Goal: Task Accomplishment & Management: Manage account settings

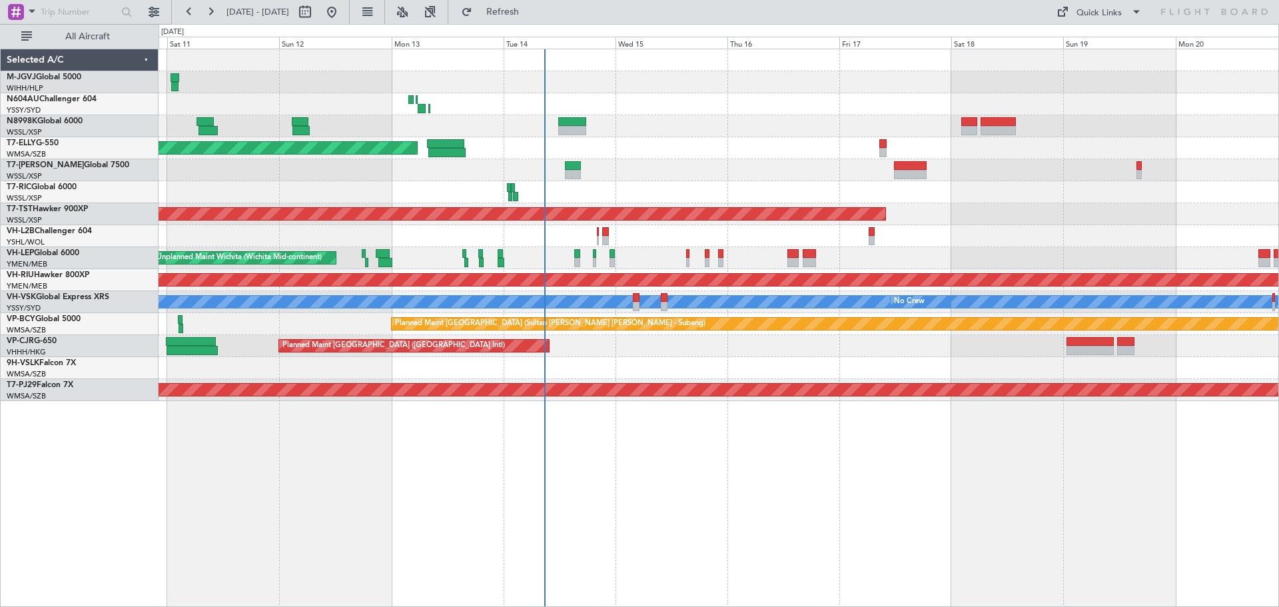
click at [762, 159] on div "Planned Maint [GEOGRAPHIC_DATA] (Seletar) Planned Maint [GEOGRAPHIC_DATA] (Sele…" at bounding box center [719, 225] width 1120 height 352
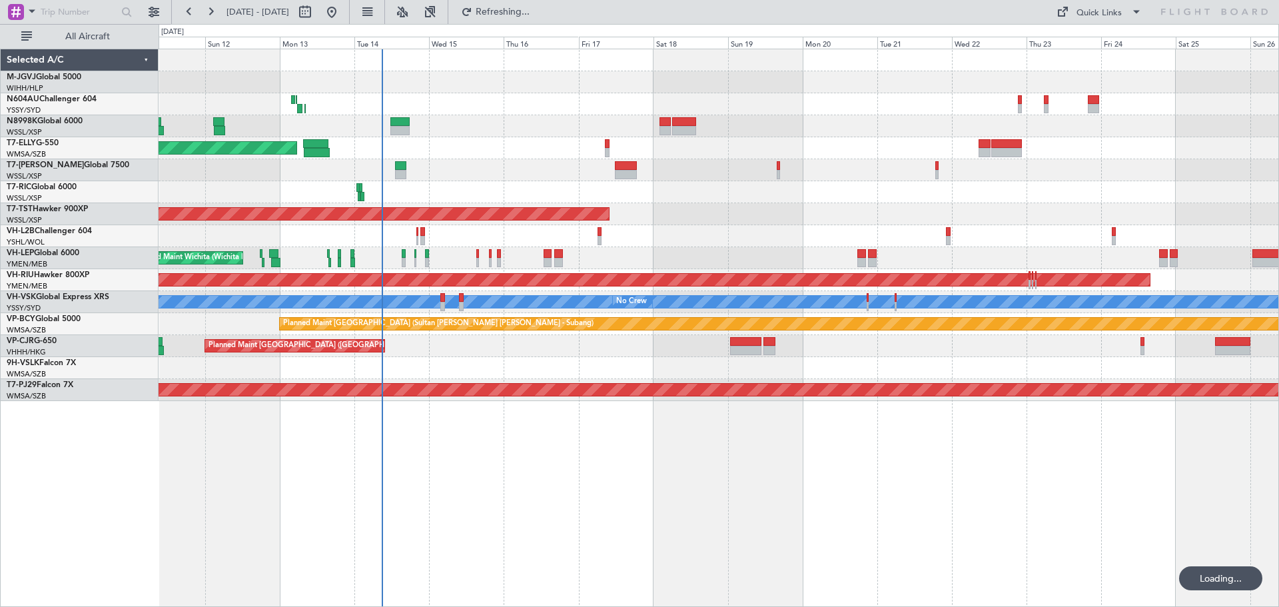
click at [732, 503] on div "Planned Maint [GEOGRAPHIC_DATA] (Seletar) Planned Maint [GEOGRAPHIC_DATA] (Sele…" at bounding box center [719, 328] width 1121 height 558
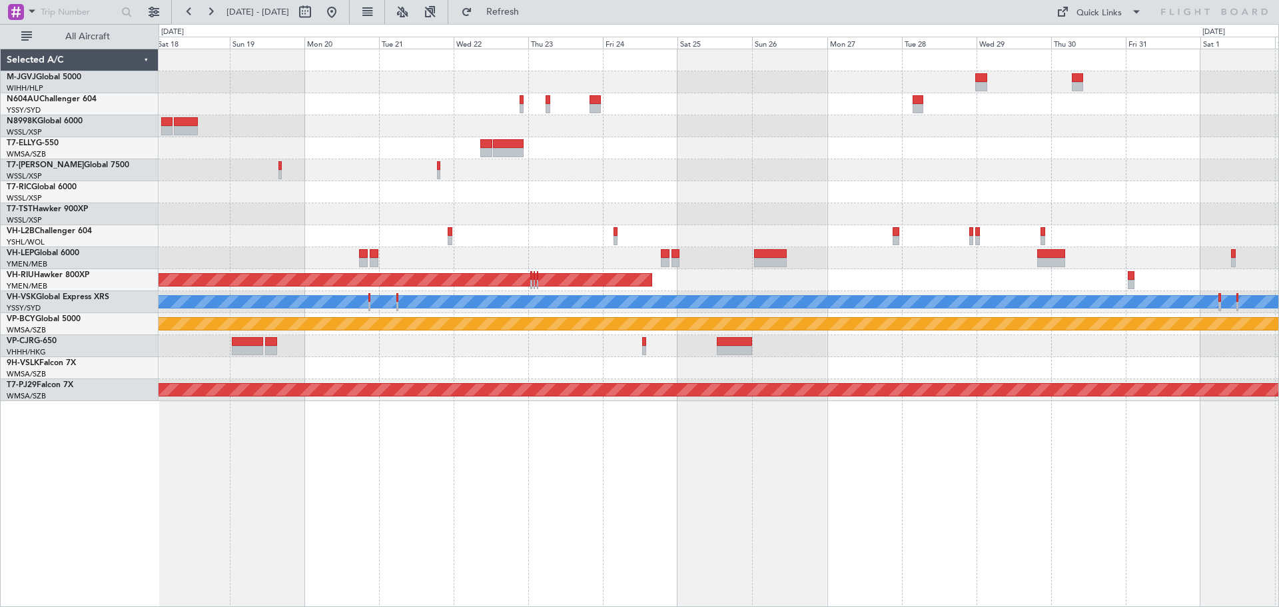
click at [454, 109] on div "Planned Maint Sydney ([PERSON_NAME] Intl)" at bounding box center [719, 104] width 1120 height 22
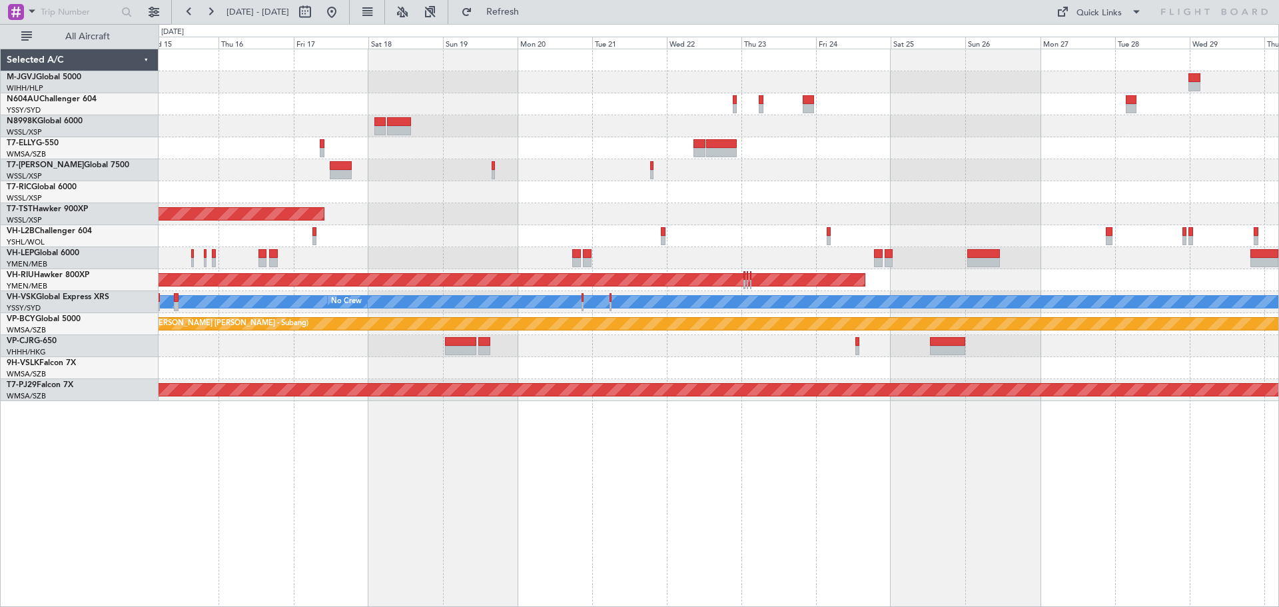
click at [471, 115] on div "Planned Maint Sydney ([PERSON_NAME] Intl)" at bounding box center [719, 104] width 1120 height 22
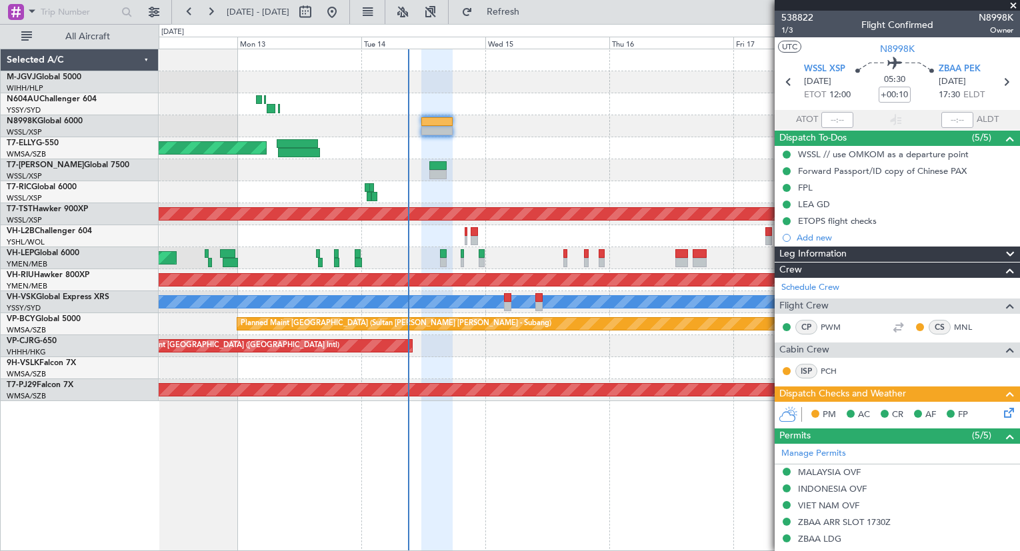
scroll to position [254, 0]
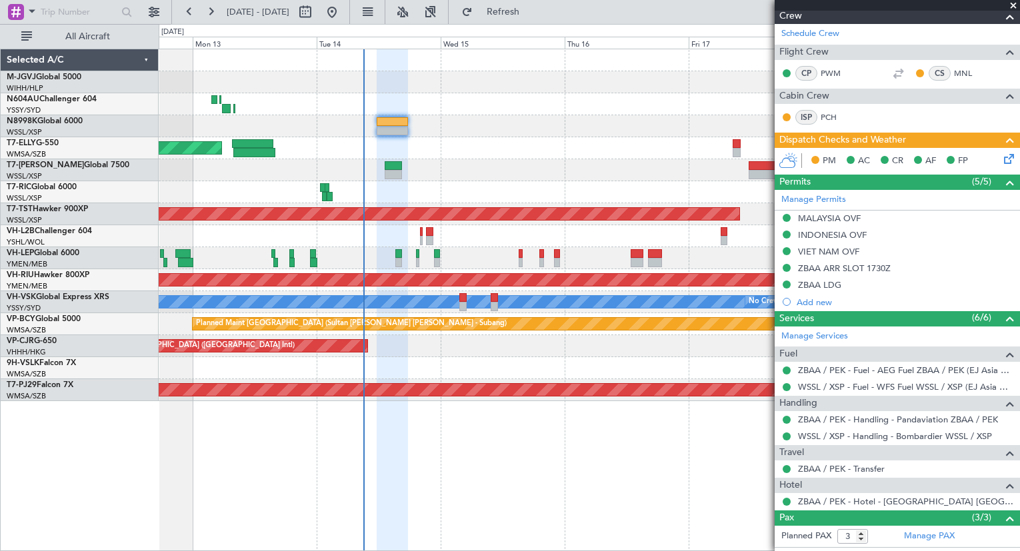
click at [368, 139] on div "Planned Maint [GEOGRAPHIC_DATA] ([GEOGRAPHIC_DATA] Intl) Planned Maint [GEOGRAP…" at bounding box center [589, 225] width 860 height 352
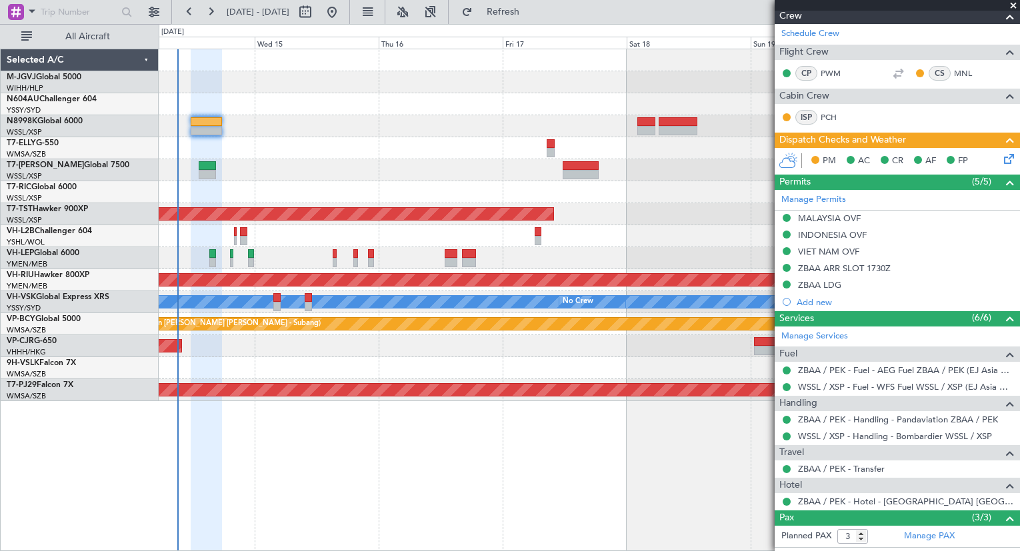
click at [236, 161] on div "Planned Maint [GEOGRAPHIC_DATA] ([GEOGRAPHIC_DATA] Intl) Planned Maint [GEOGRAP…" at bounding box center [589, 225] width 860 height 352
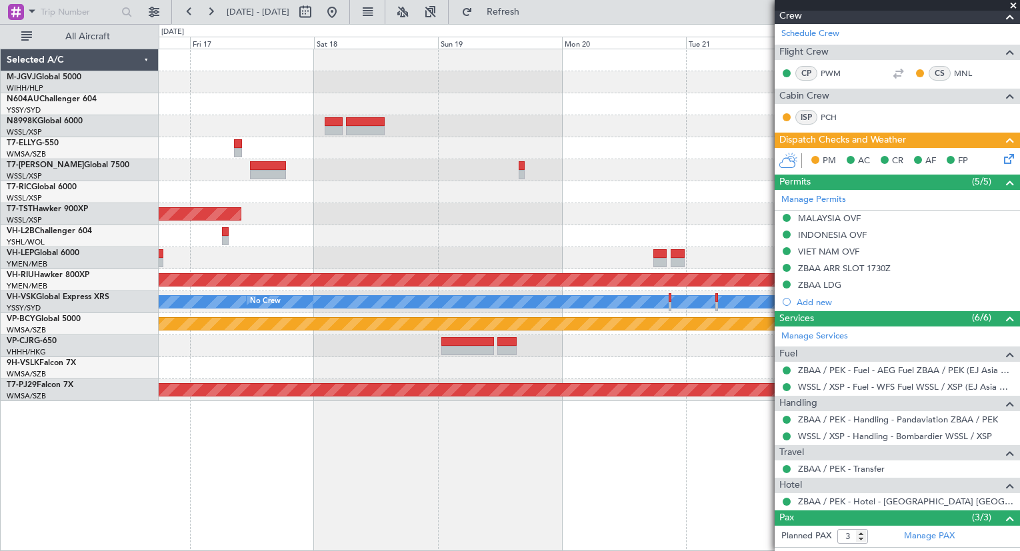
click at [366, 125] on div "Planned Maint [GEOGRAPHIC_DATA] (Seletar) Planned Maint [GEOGRAPHIC_DATA] ([GEO…" at bounding box center [589, 225] width 860 height 352
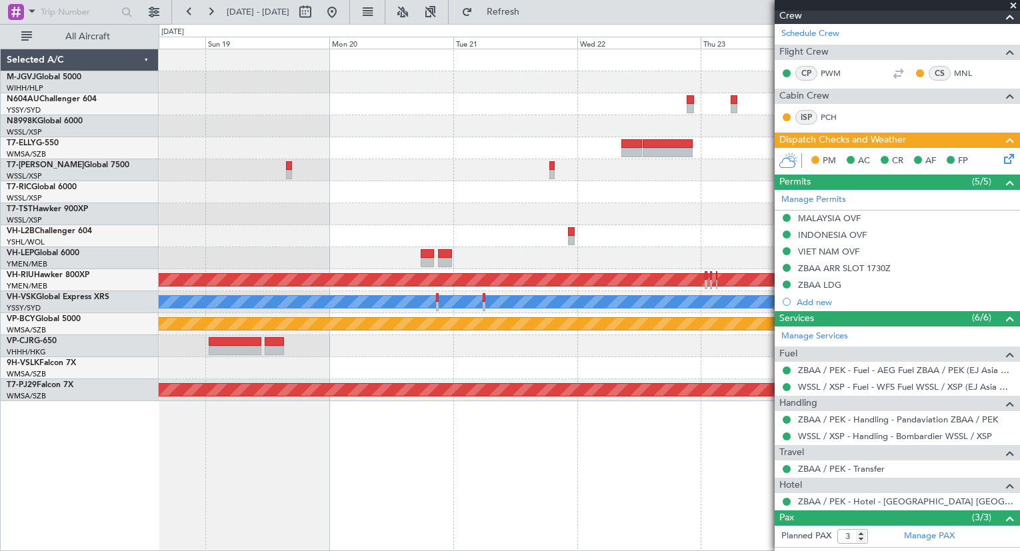
click at [356, 127] on div "Planned Maint [GEOGRAPHIC_DATA] (Seletar) Planned Maint [GEOGRAPHIC_DATA] ([GEO…" at bounding box center [589, 225] width 860 height 352
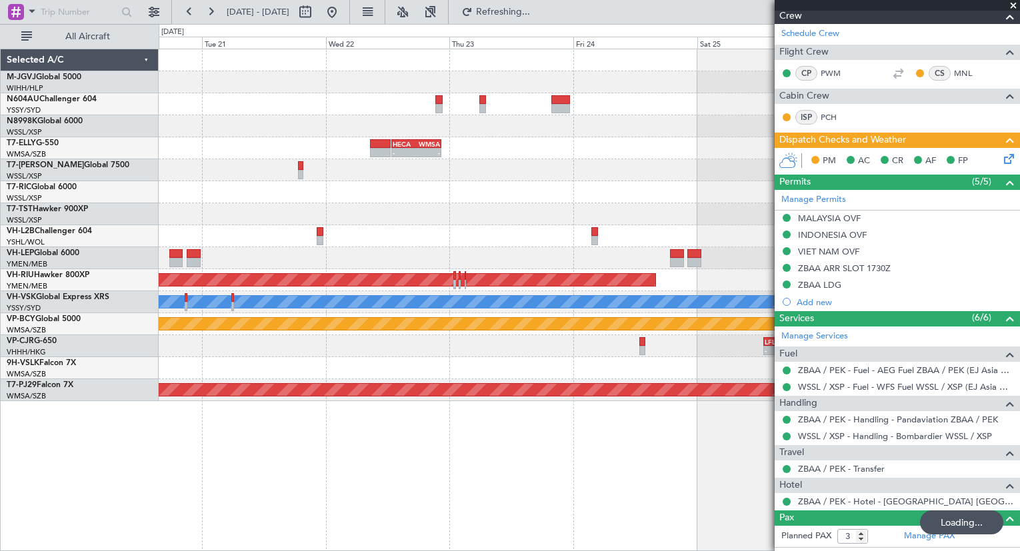
click at [321, 100] on div "- - HECA 12:50 Z WMSA 22:30 Z - - MMSD 00:50 Z SBGR 11:15 Z Planned Maint [GEOG…" at bounding box center [589, 225] width 860 height 352
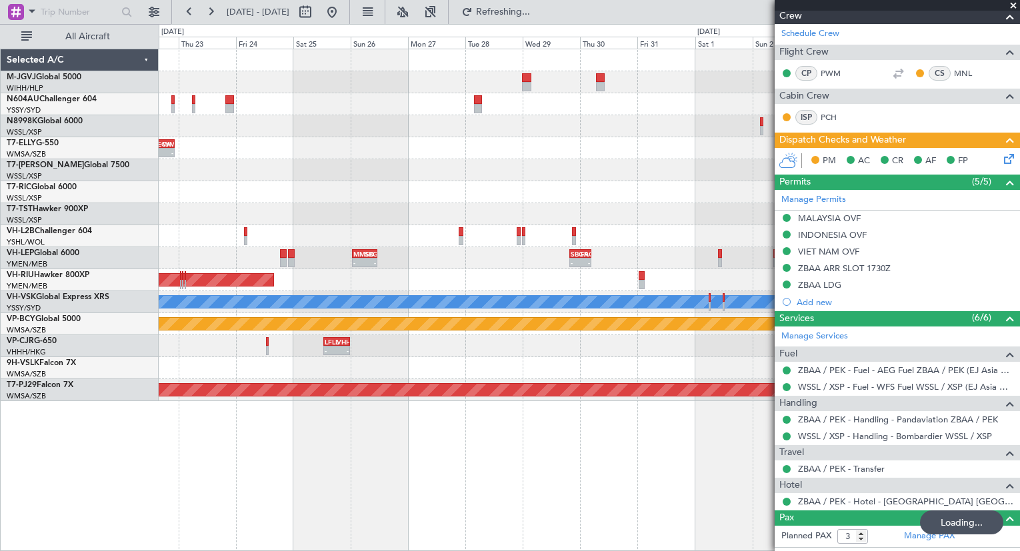
click at [399, 114] on div "Planned Maint Sydney ([PERSON_NAME] Intl) - - HECA 12:50 Z WMSA 22:30 Z - - MMS…" at bounding box center [589, 225] width 860 height 352
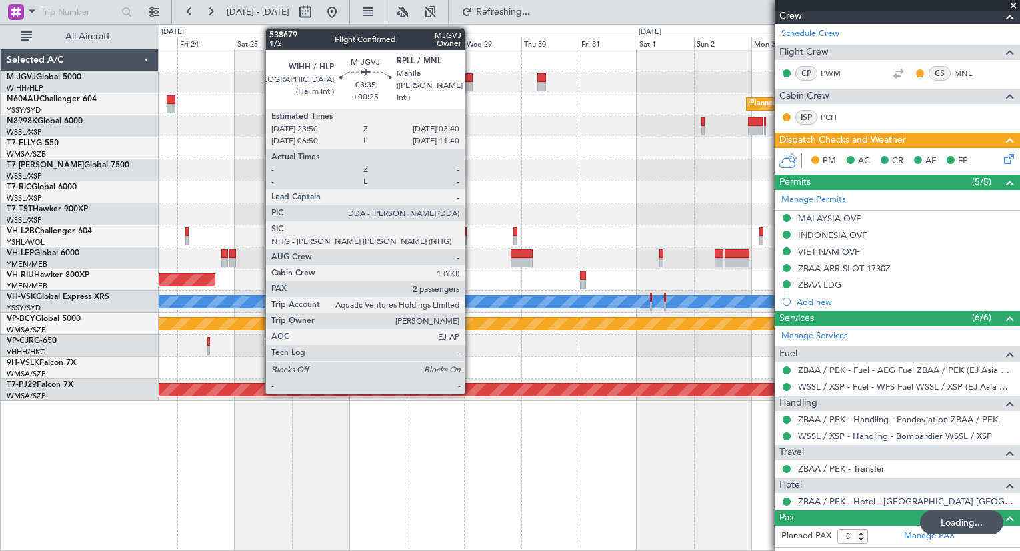
click at [470, 82] on div at bounding box center [467, 86] width 9 height 9
type input "+00:25"
type input "2"
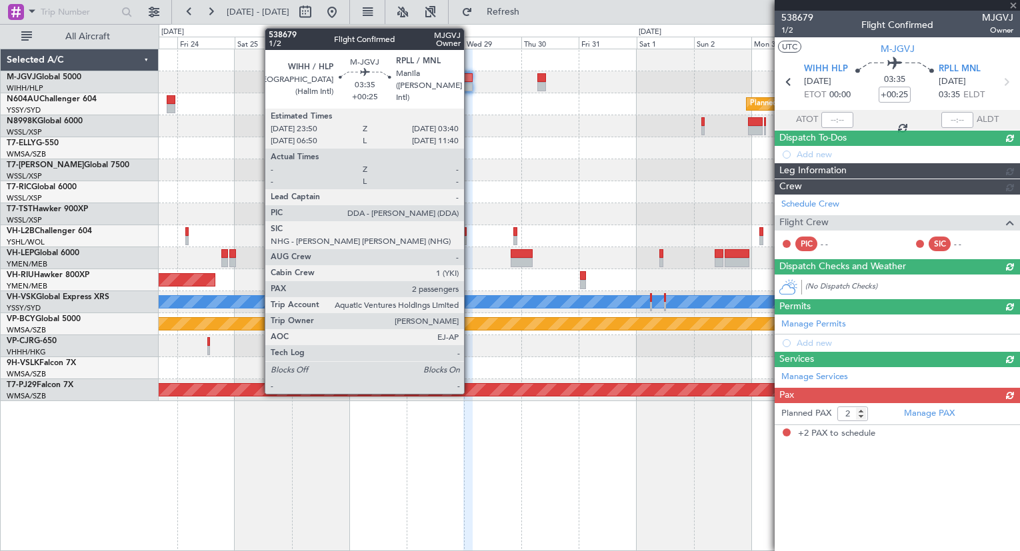
scroll to position [0, 0]
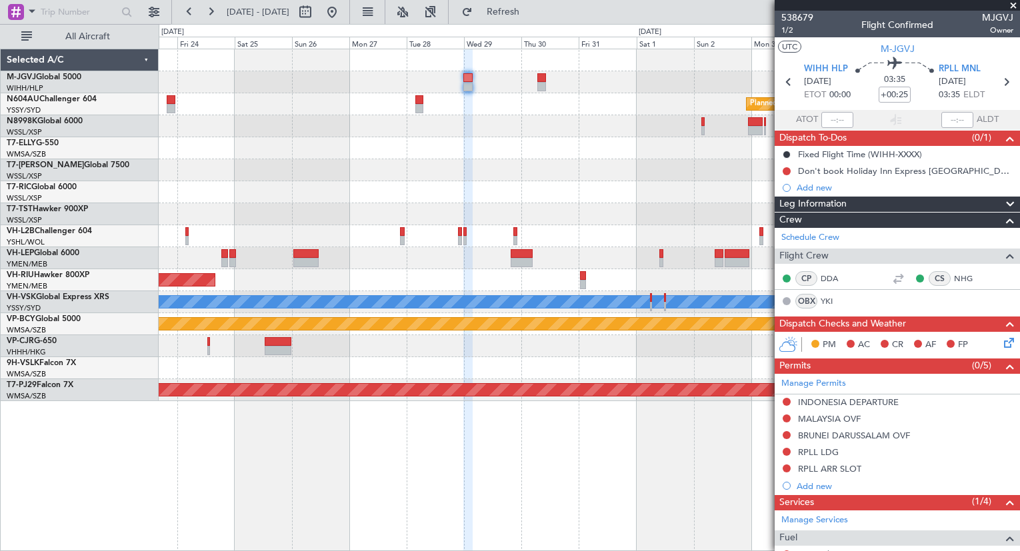
click at [560, 173] on div at bounding box center [589, 170] width 860 height 22
click at [501, 114] on div "Planned Maint Sydney ([PERSON_NAME] Intl)" at bounding box center [589, 104] width 860 height 22
click at [488, 141] on div at bounding box center [589, 148] width 860 height 22
click at [466, 145] on div at bounding box center [589, 148] width 860 height 22
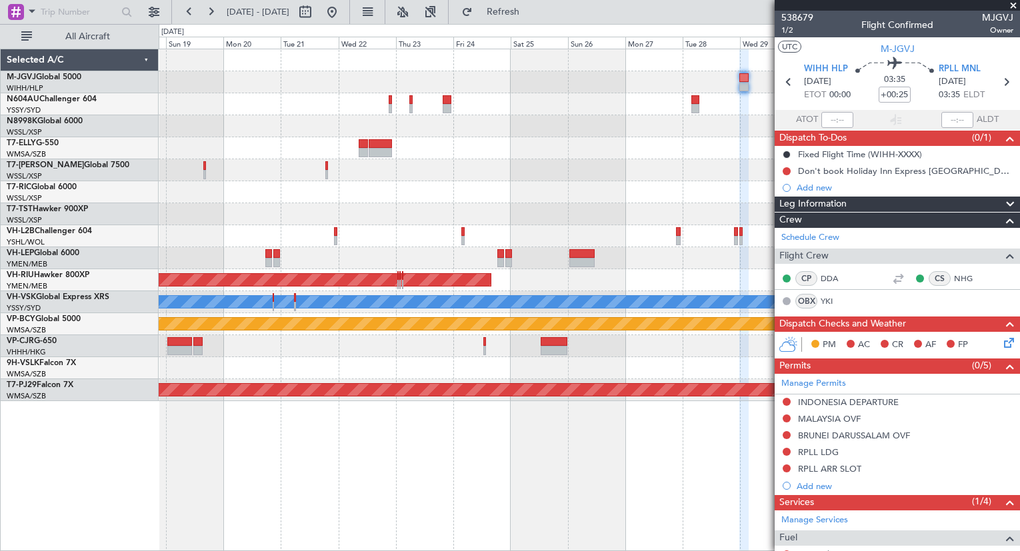
click at [607, 179] on div at bounding box center [589, 170] width 860 height 22
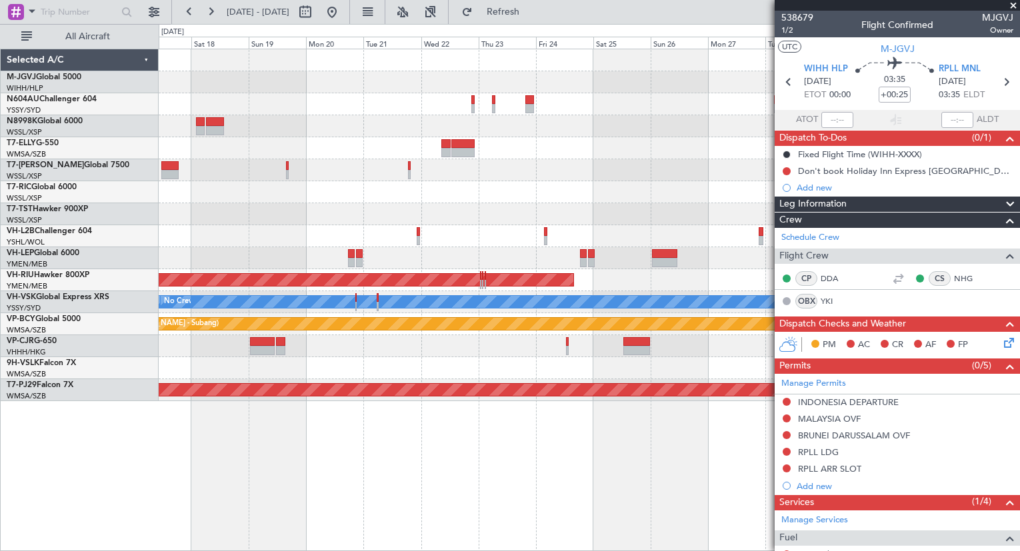
click at [267, 145] on div at bounding box center [589, 148] width 860 height 22
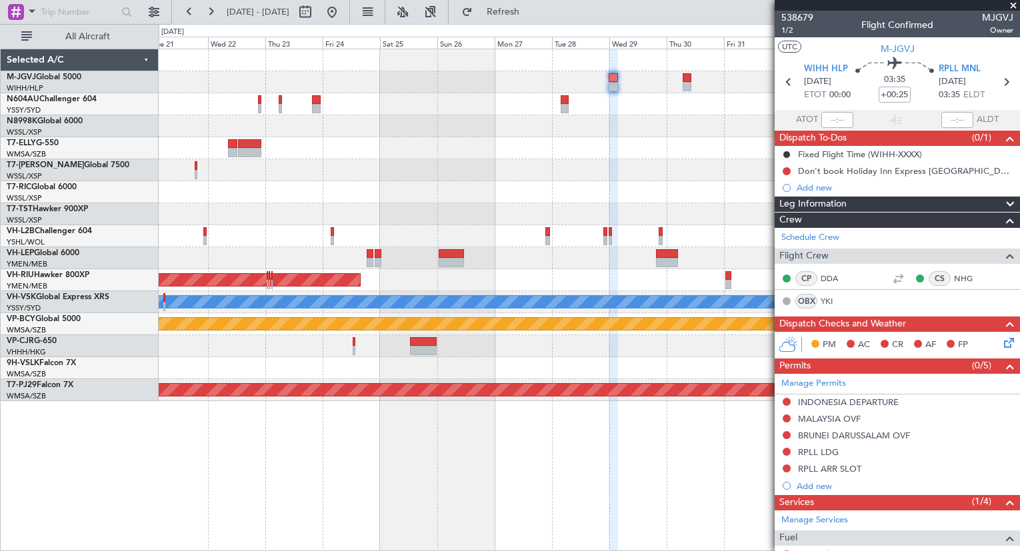
click at [407, 154] on div at bounding box center [589, 148] width 860 height 22
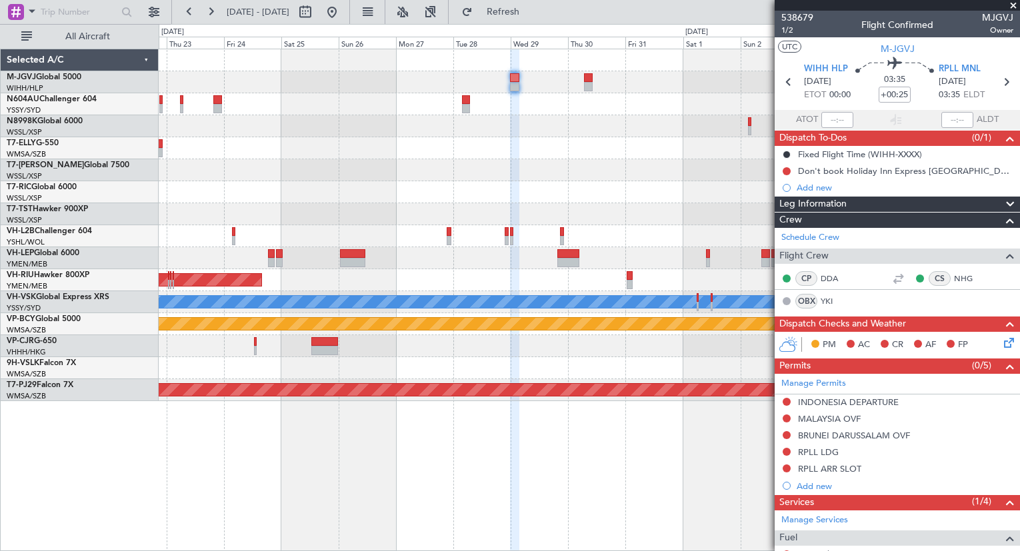
click at [399, 159] on div at bounding box center [589, 148] width 860 height 22
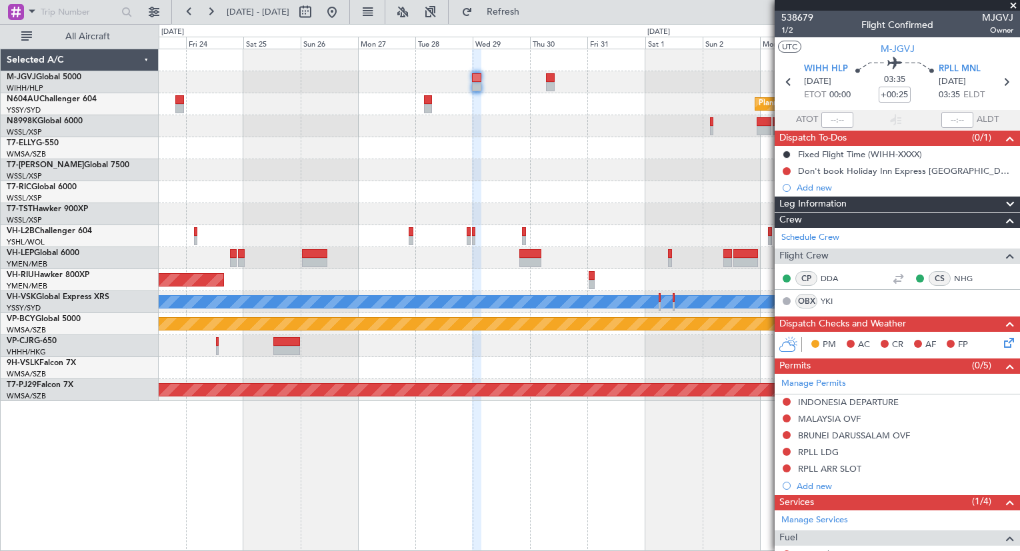
click at [608, 152] on div "Planned Maint Sydney ([PERSON_NAME] Intl) Planned Maint [GEOGRAPHIC_DATA] ([GEO…" at bounding box center [589, 225] width 860 height 352
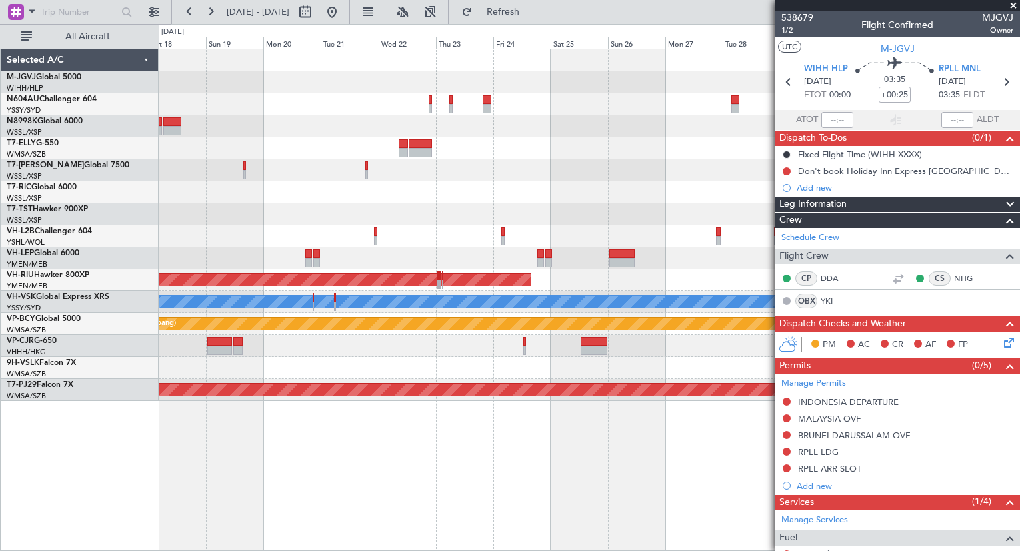
click at [533, 161] on div at bounding box center [589, 170] width 860 height 22
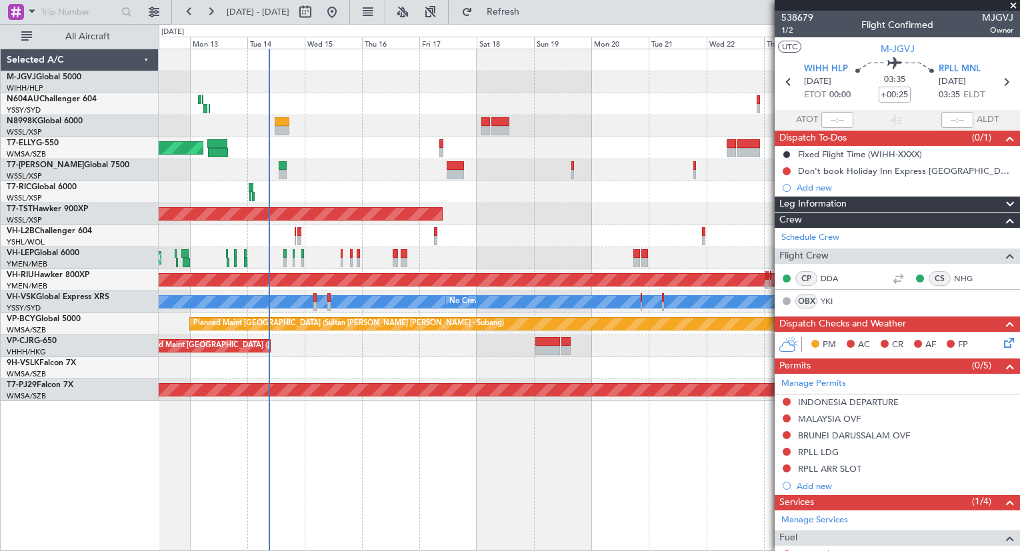
click at [410, 86] on div "Planned Maint [GEOGRAPHIC_DATA] (Seletar)" at bounding box center [589, 82] width 860 height 22
click at [371, 154] on div "Planned Maint [GEOGRAPHIC_DATA] ([GEOGRAPHIC_DATA] Intl)" at bounding box center [589, 148] width 860 height 22
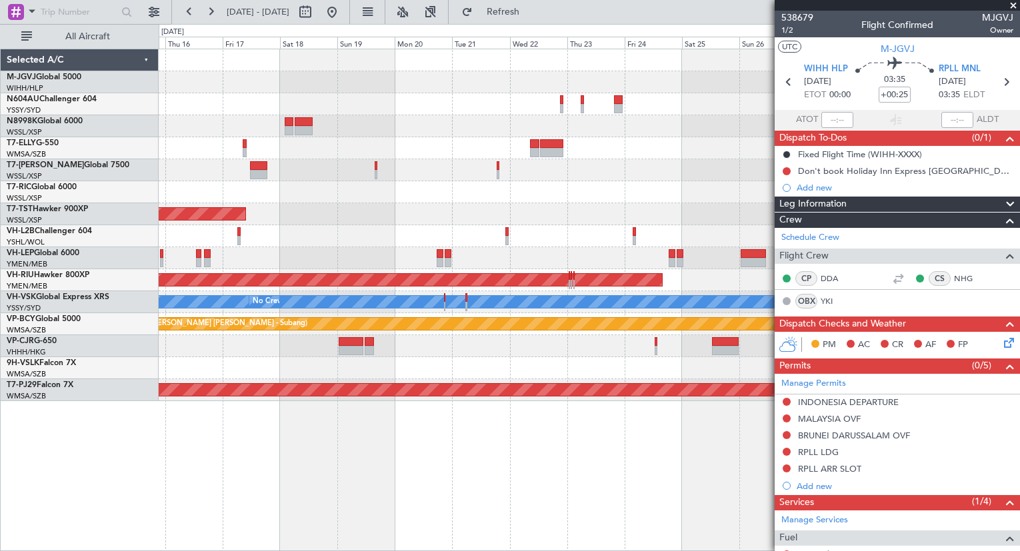
click at [450, 156] on div "Planned Maint [GEOGRAPHIC_DATA] ([GEOGRAPHIC_DATA] Intl)" at bounding box center [589, 148] width 860 height 22
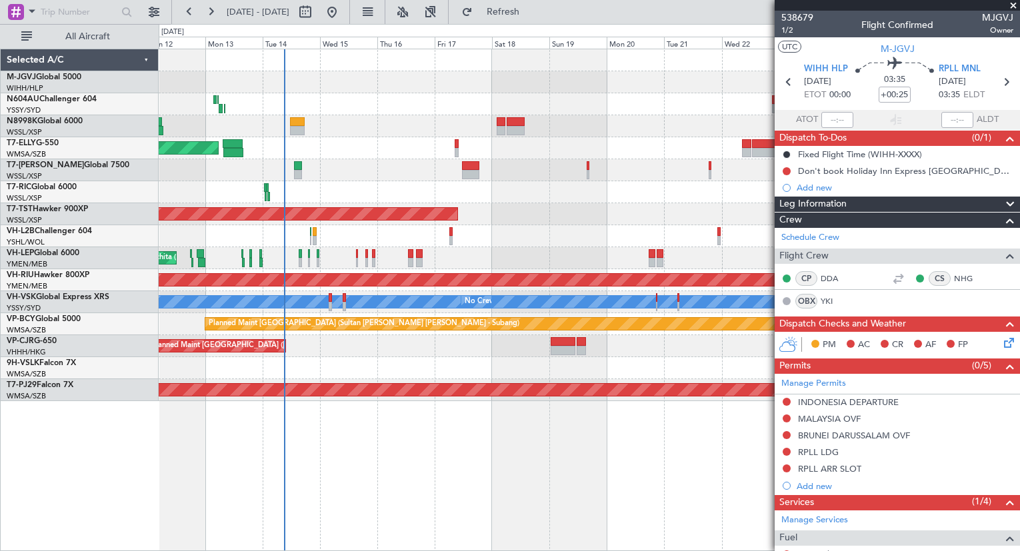
click at [612, 148] on div "Planned Maint [GEOGRAPHIC_DATA] ([GEOGRAPHIC_DATA] Intl)" at bounding box center [589, 148] width 860 height 22
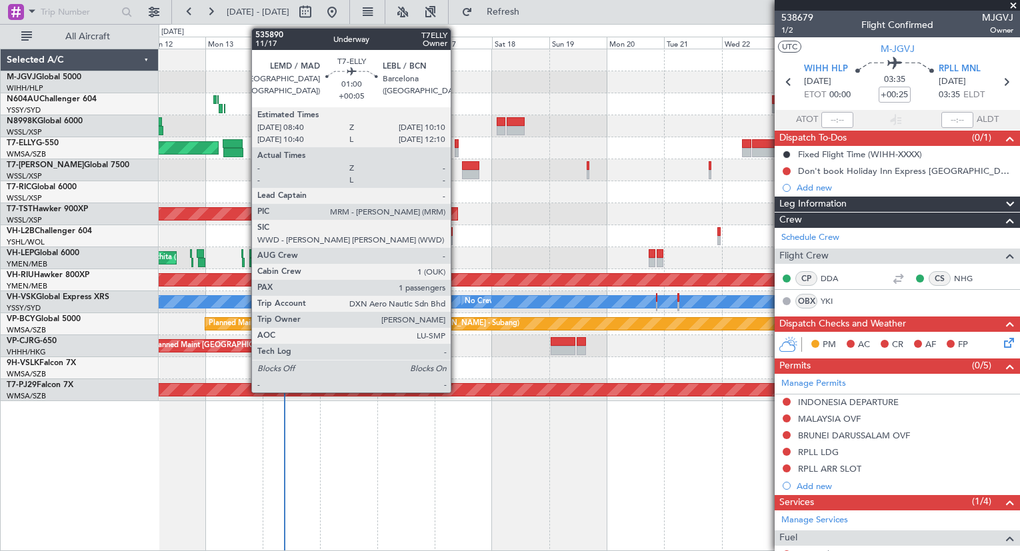
click at [456, 147] on div at bounding box center [456, 143] width 4 height 9
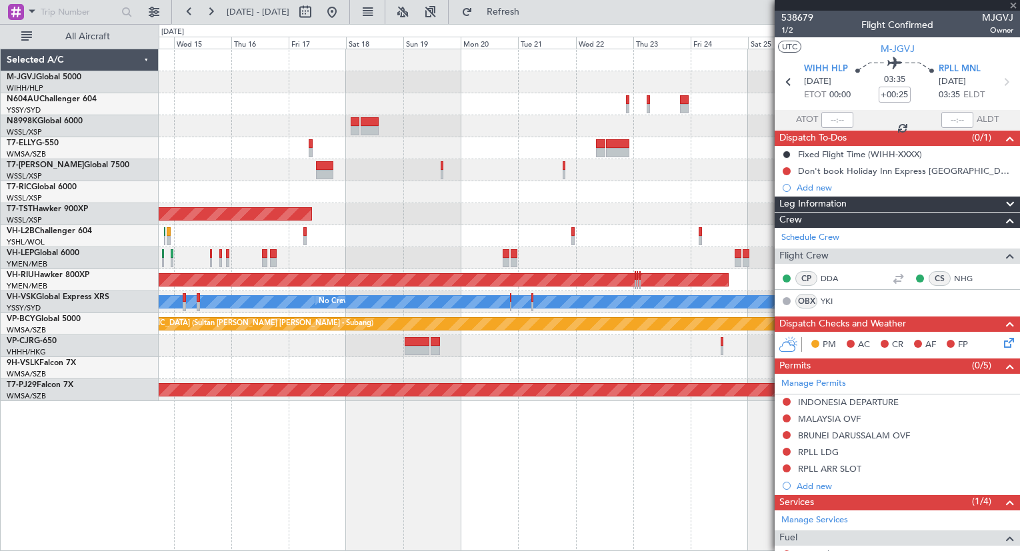
click at [464, 154] on div "Planned Maint [GEOGRAPHIC_DATA] ([GEOGRAPHIC_DATA] Intl)" at bounding box center [589, 148] width 860 height 22
type input "+00:05"
type input "1"
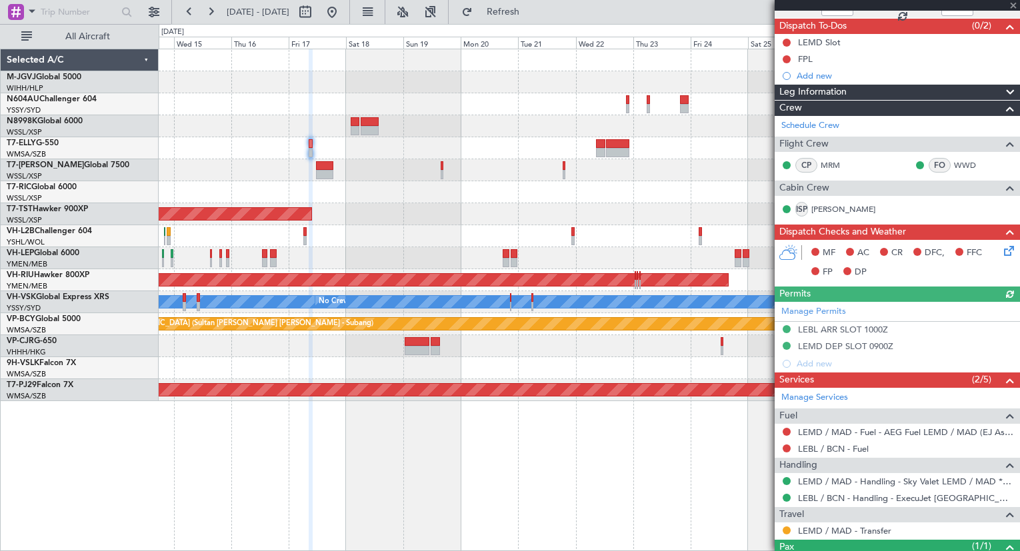
scroll to position [167, 0]
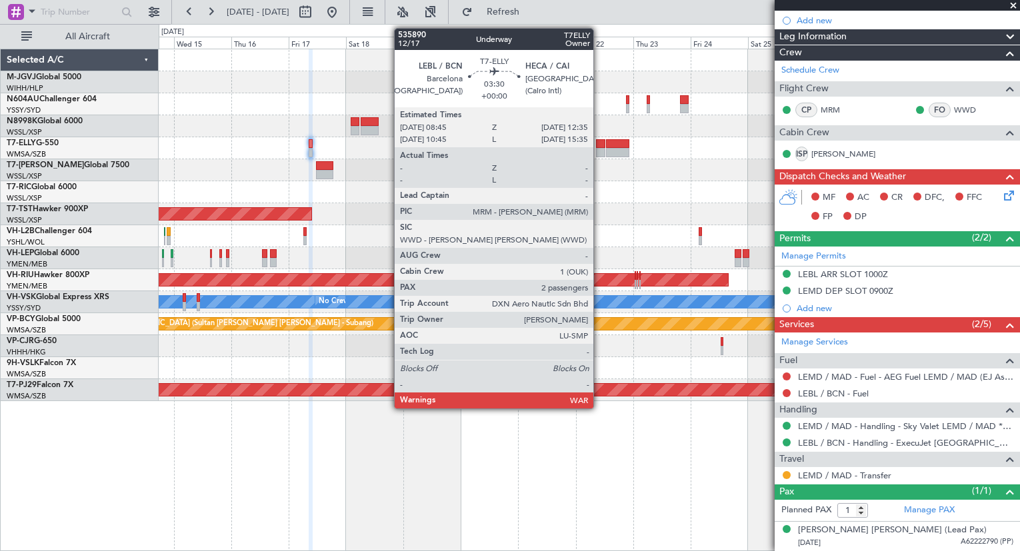
click at [599, 147] on div at bounding box center [600, 143] width 9 height 9
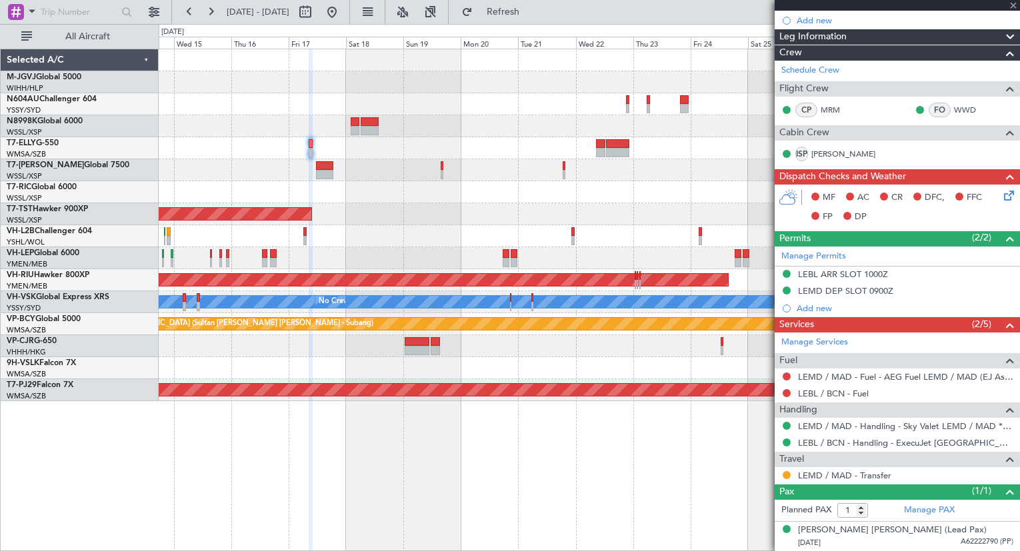
type input "2"
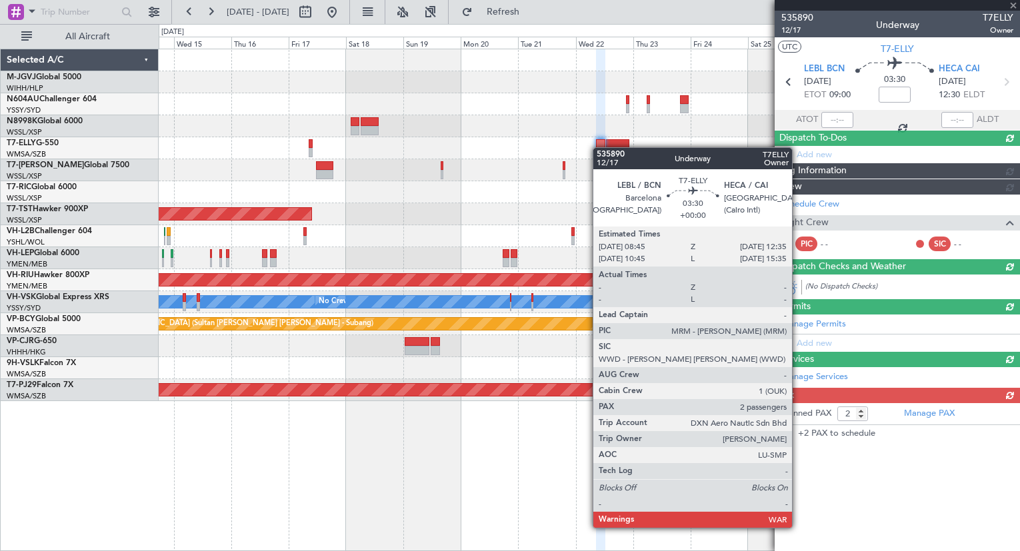
scroll to position [0, 0]
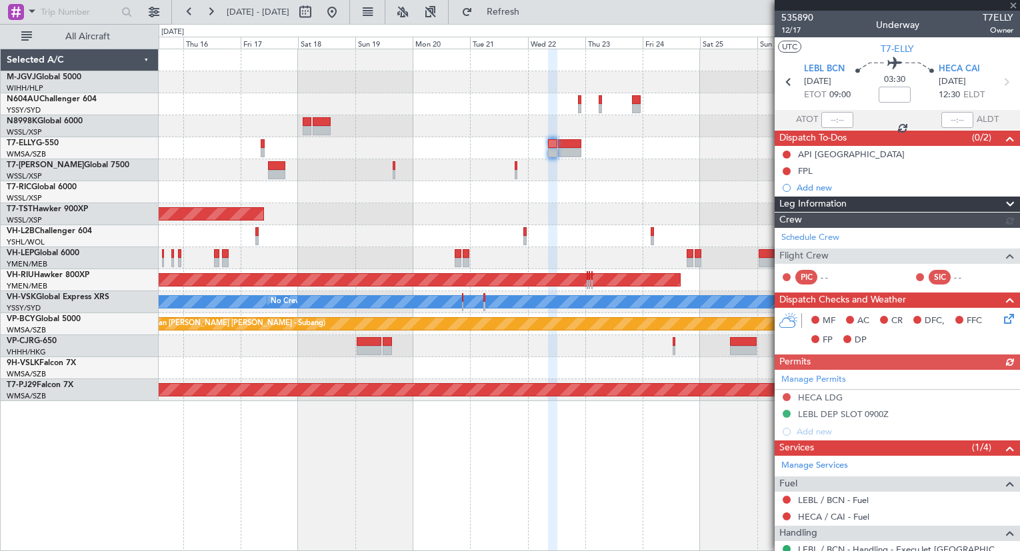
click at [589, 207] on div "Planned Maint [GEOGRAPHIC_DATA] (Seletar)" at bounding box center [589, 214] width 860 height 22
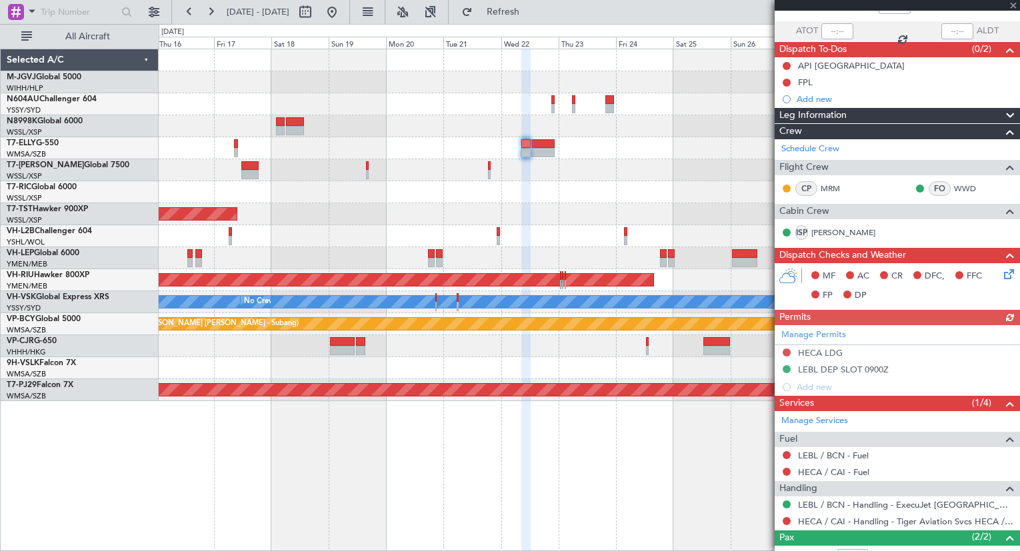
scroll to position [165, 0]
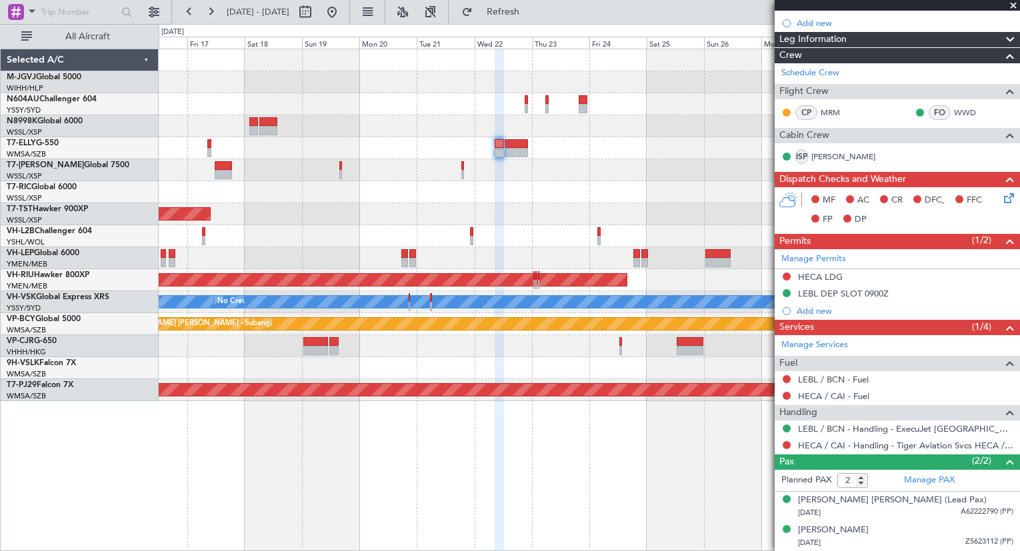
click at [227, 181] on div at bounding box center [589, 170] width 860 height 22
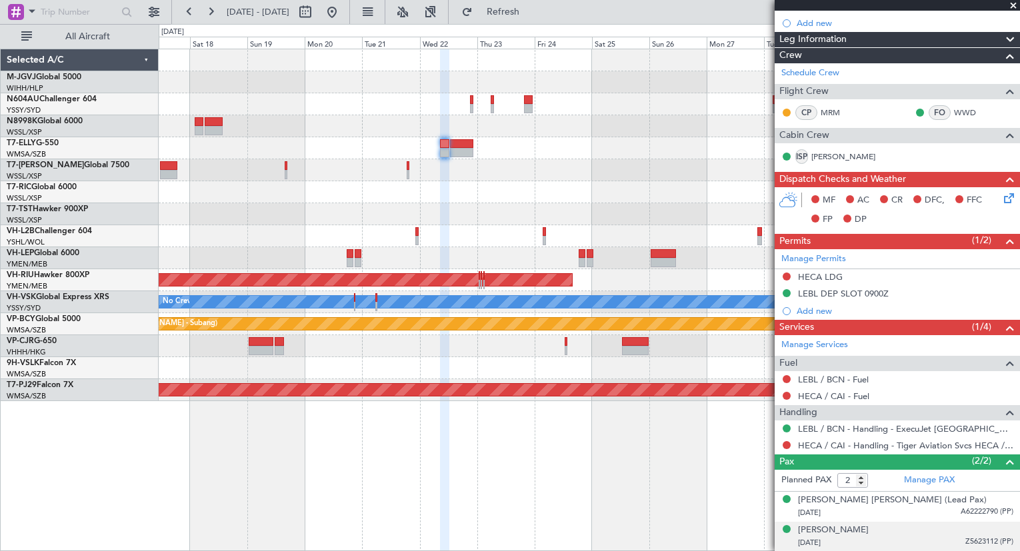
click at [918, 530] on div "[PERSON_NAME] [DATE] Z5623112 (PP)" at bounding box center [905, 537] width 215 height 26
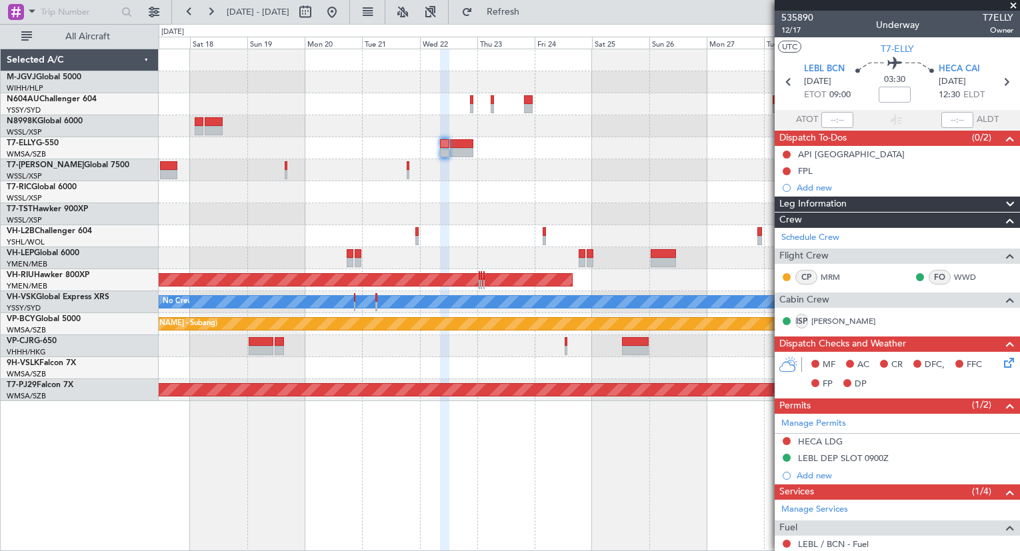
scroll to position [197, 0]
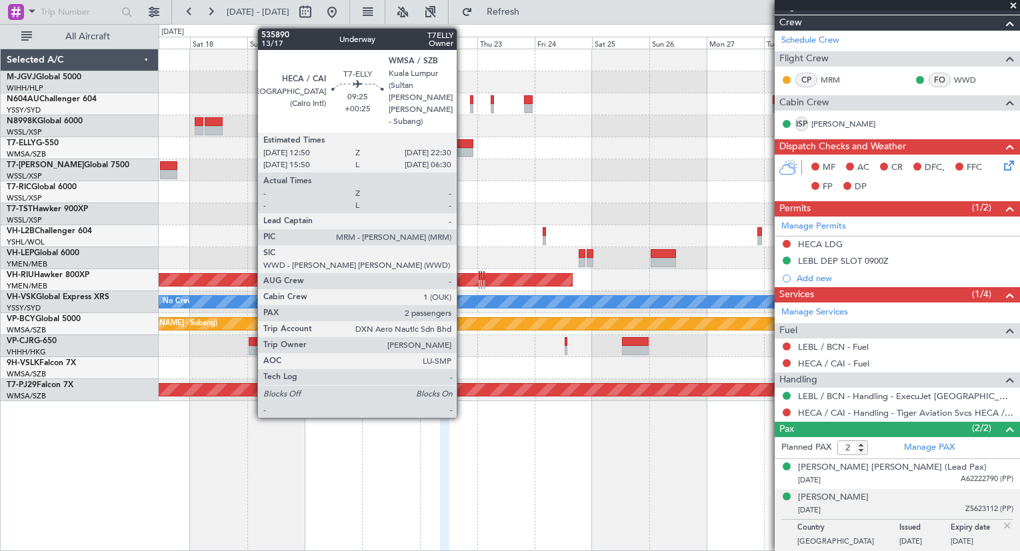
click at [462, 143] on div at bounding box center [461, 143] width 23 height 9
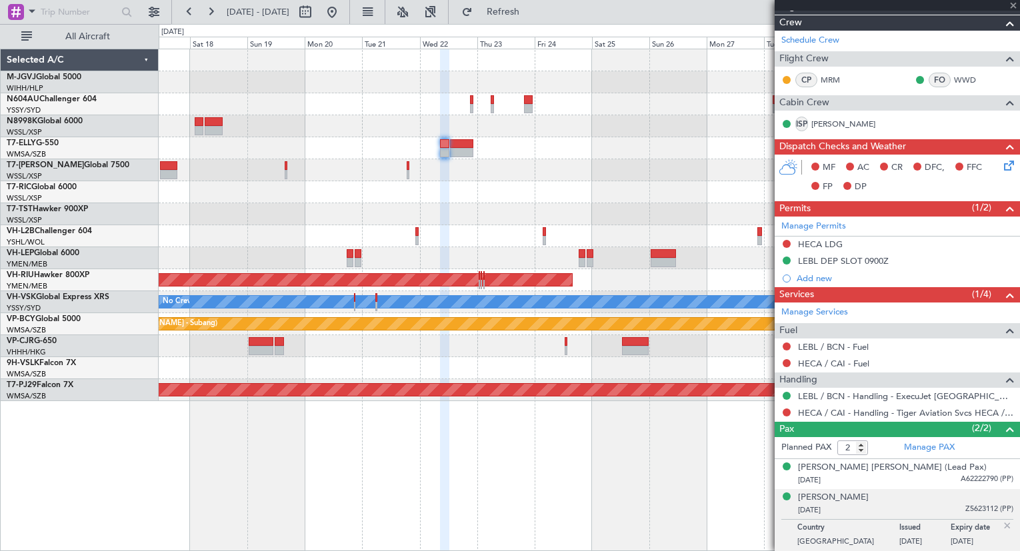
type input "+00:25"
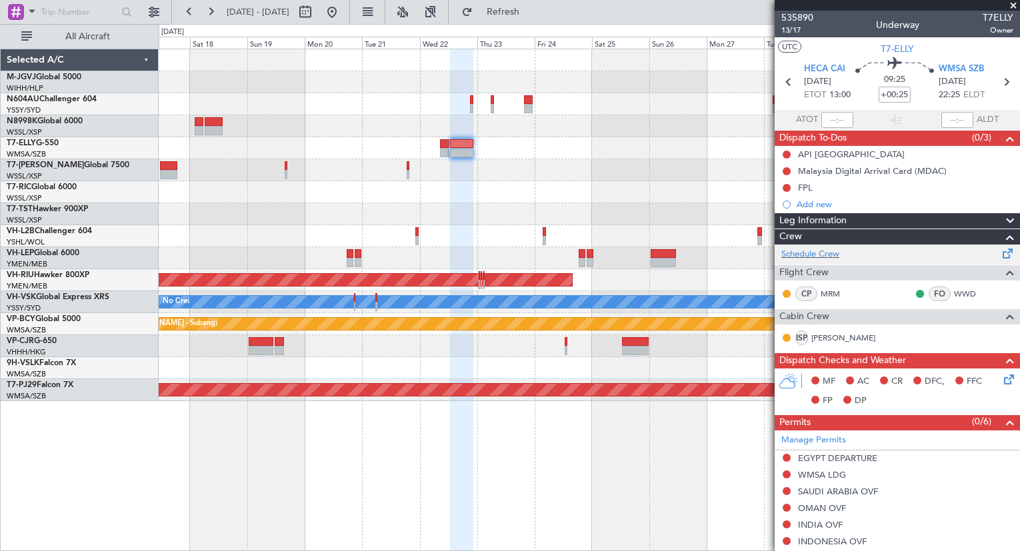
scroll to position [248, 0]
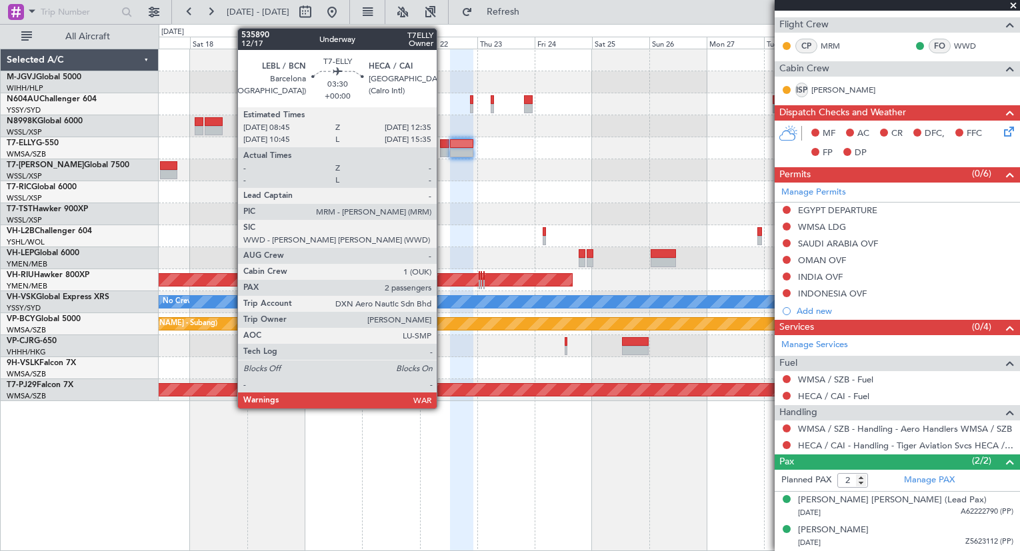
click at [442, 147] on div at bounding box center [444, 143] width 9 height 9
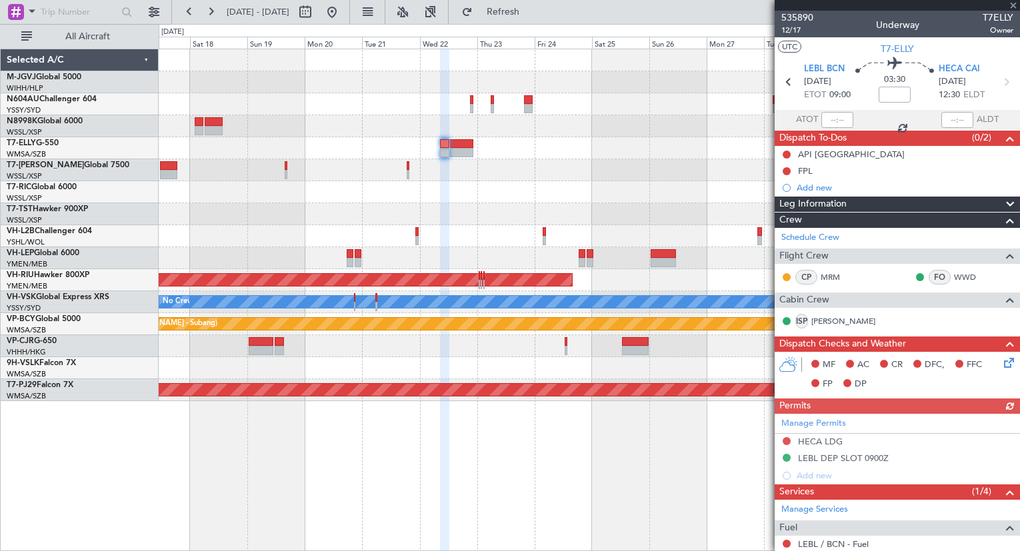
scroll to position [197, 0]
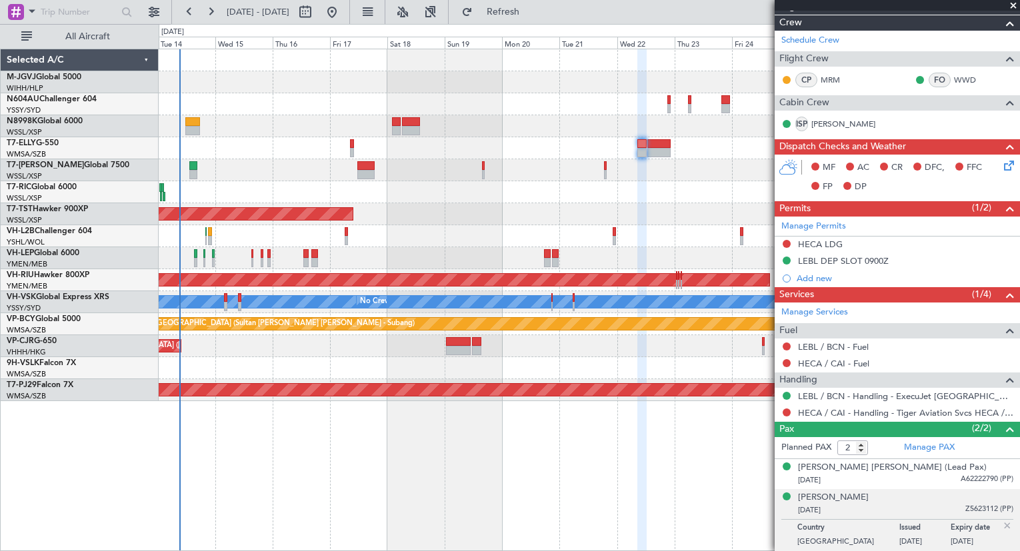
click at [390, 176] on div "Planned Maint [GEOGRAPHIC_DATA] ([GEOGRAPHIC_DATA] Intl) Planned Maint [GEOGRAP…" at bounding box center [589, 225] width 860 height 352
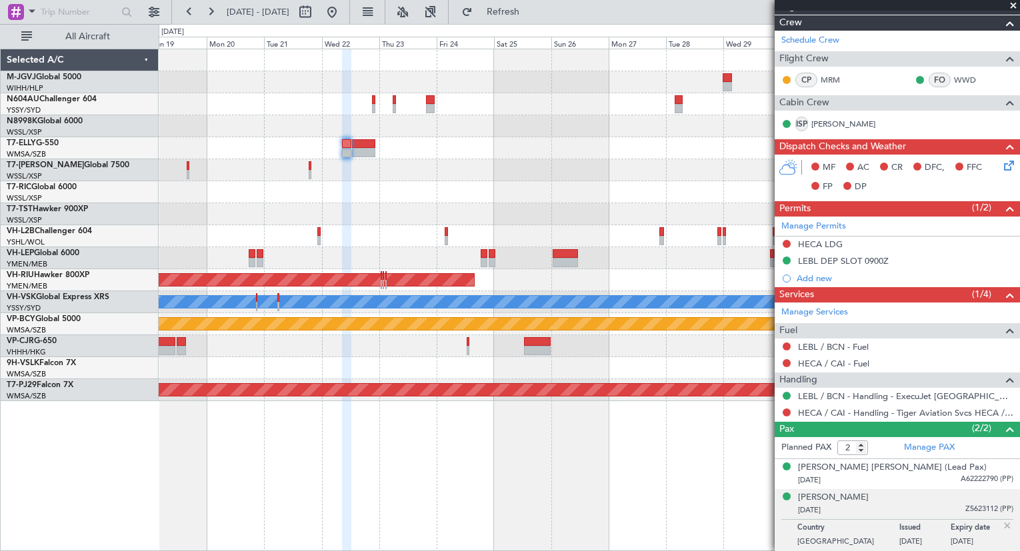
click at [291, 188] on div at bounding box center [589, 192] width 860 height 22
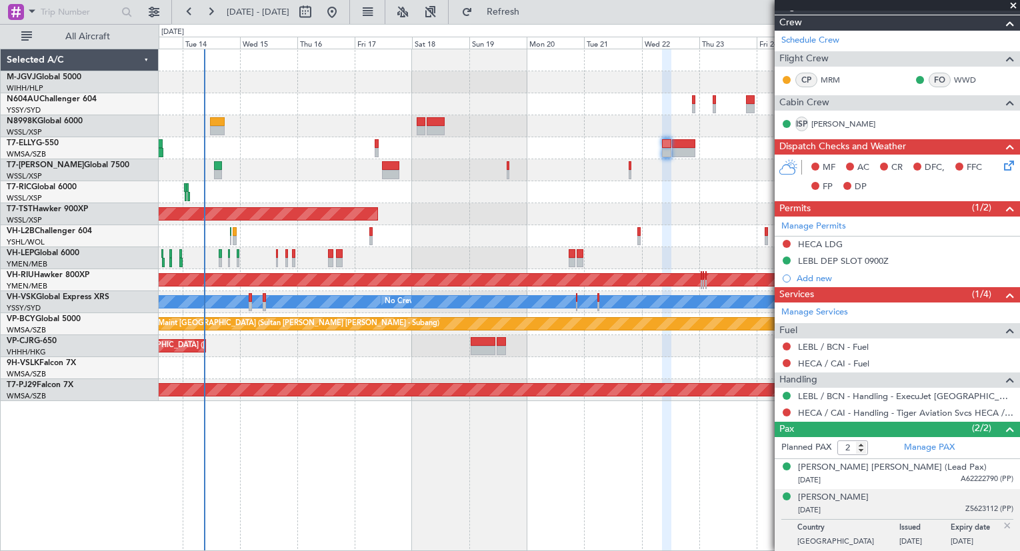
click at [597, 150] on div "Planned Maint [GEOGRAPHIC_DATA] ([GEOGRAPHIC_DATA] Intl)" at bounding box center [589, 148] width 860 height 22
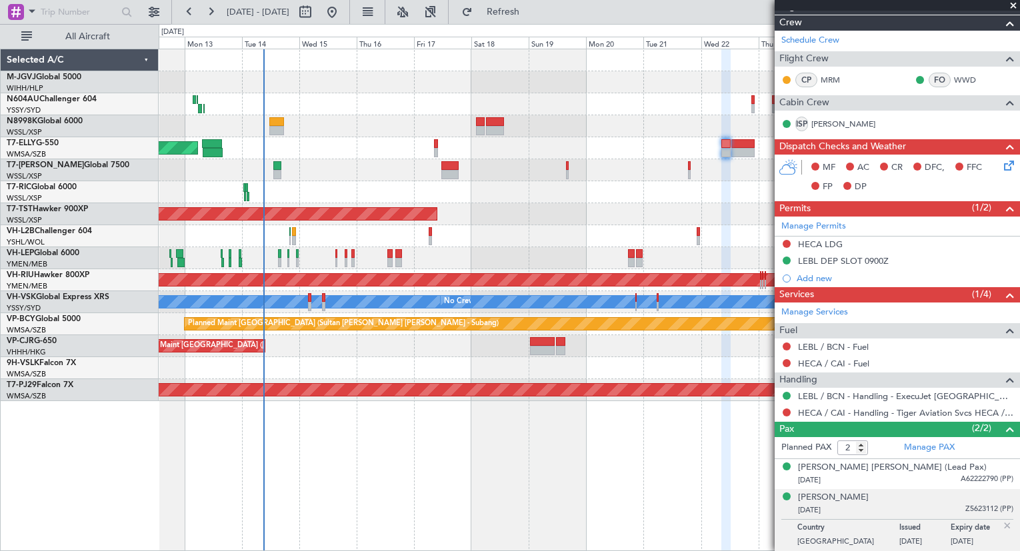
click at [512, 149] on div "Planned Maint [GEOGRAPHIC_DATA] ([GEOGRAPHIC_DATA] Intl)" at bounding box center [589, 148] width 860 height 22
